Goal: Download file/media: Download file/media

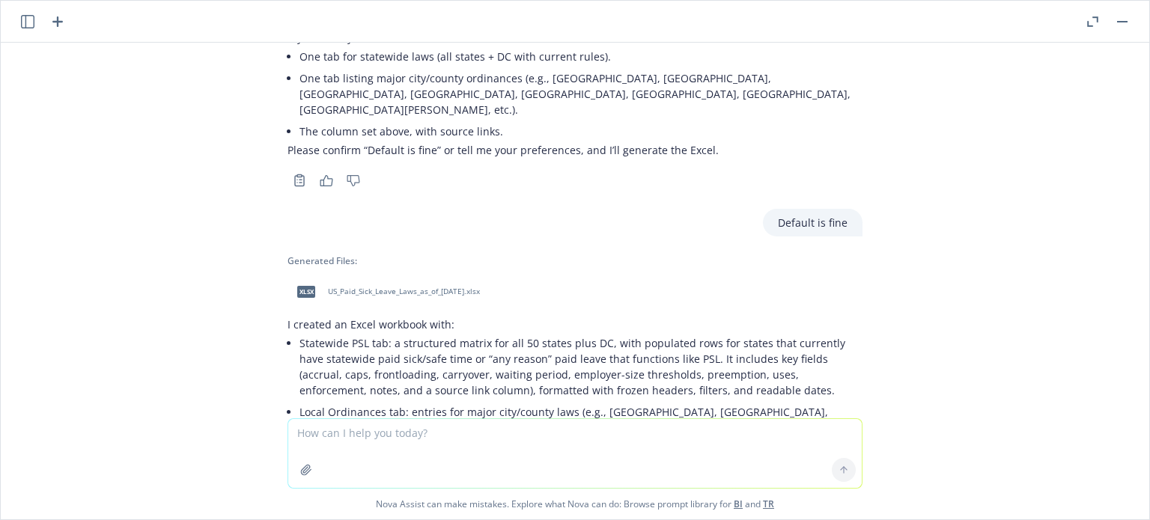
scroll to position [3253, 0]
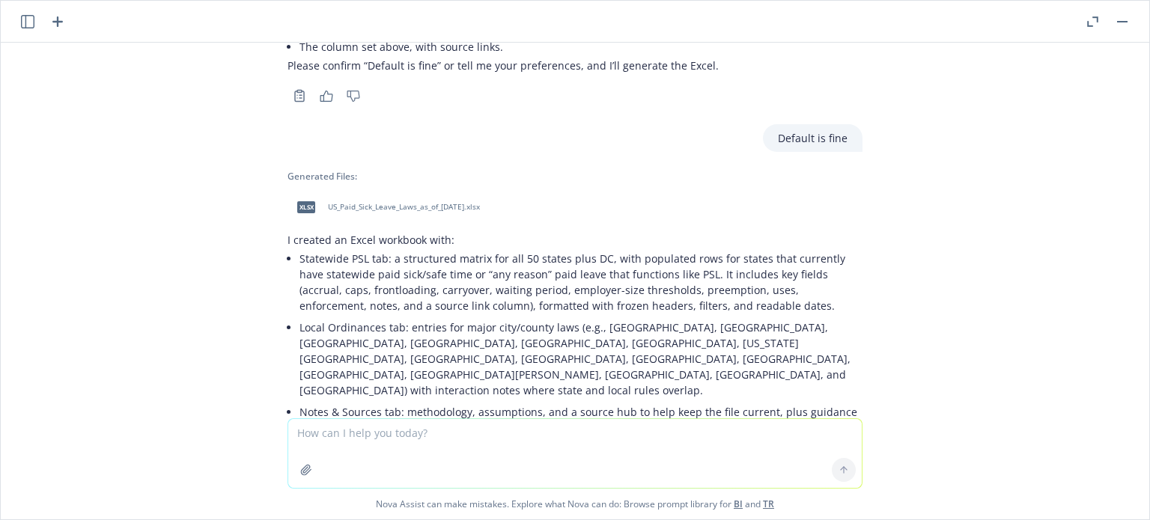
click at [373, 202] on span "US_Paid_Sick_Leave_Laws_as_of_[DATE].xlsx" at bounding box center [404, 207] width 152 height 10
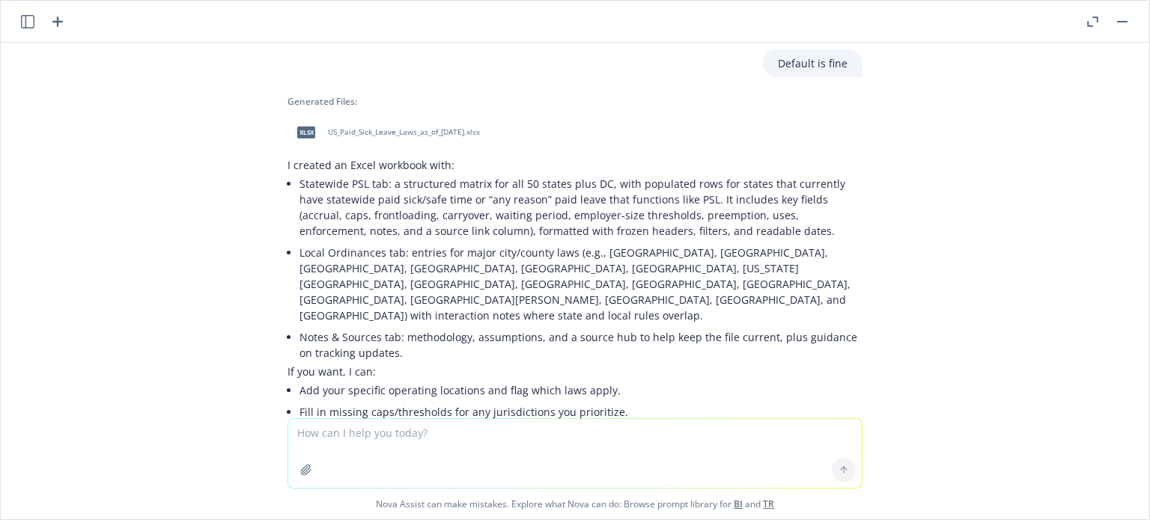
click at [320, 462] on icon "button" at bounding box center [326, 467] width 13 height 11
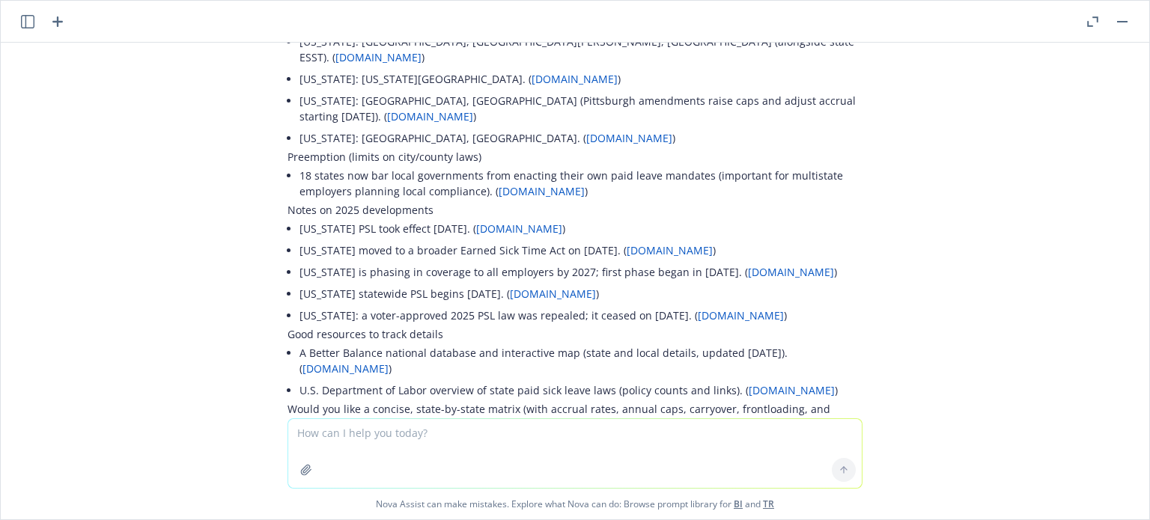
scroll to position [2504, 0]
